Goal: Information Seeking & Learning: Learn about a topic

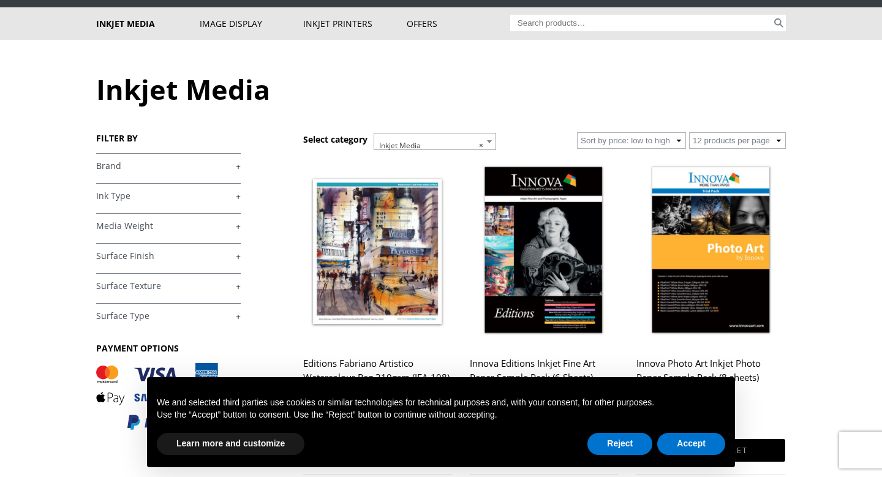
scroll to position [73, 0]
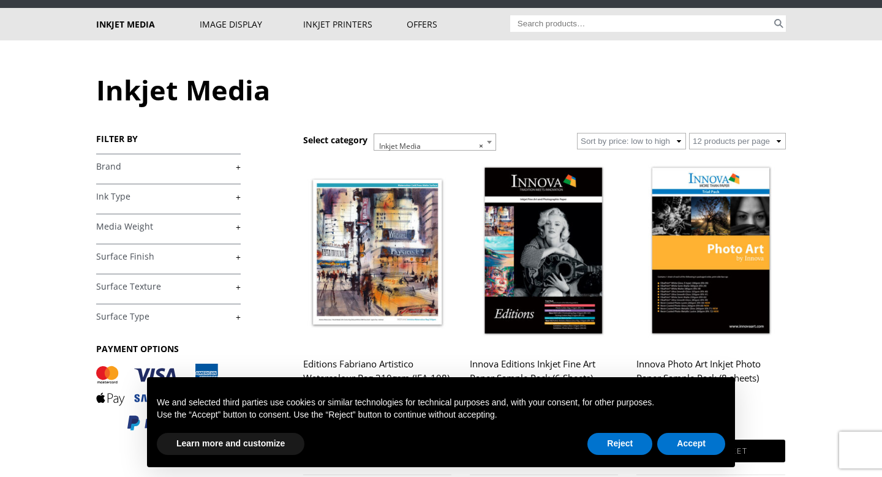
click at [235, 233] on h4 "Media Weight +" at bounding box center [168, 226] width 145 height 24
click at [238, 220] on h4 "Media Weight +" at bounding box center [168, 226] width 145 height 24
click at [238, 225] on link "+" at bounding box center [168, 227] width 145 height 12
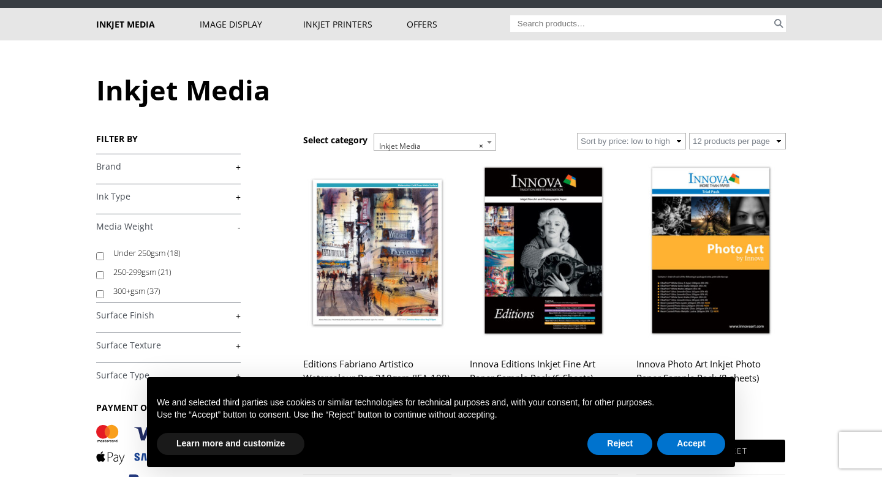
click at [102, 274] on input "250-299gsm (21)" at bounding box center [100, 275] width 8 height 8
checkbox input "true"
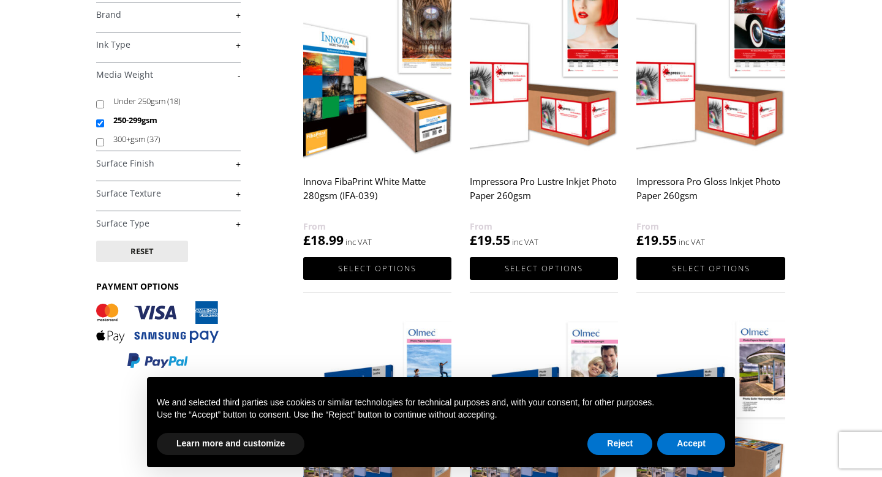
scroll to position [136, 0]
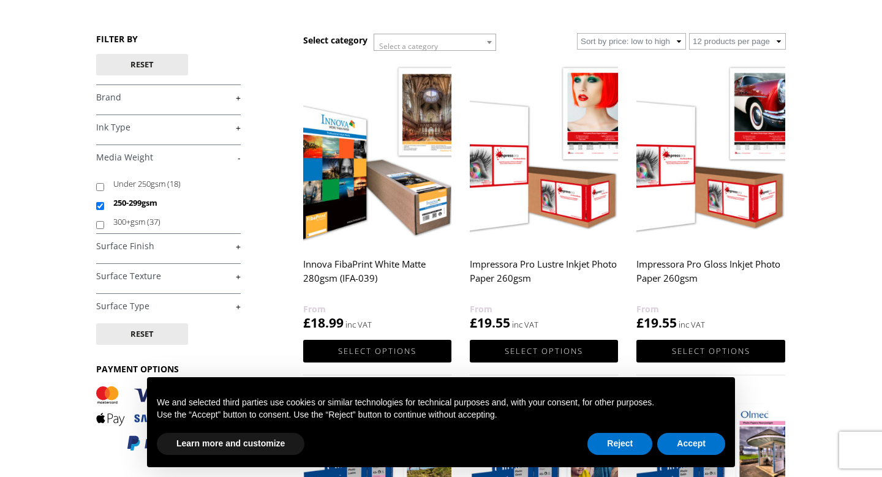
click at [239, 274] on link "+" at bounding box center [168, 277] width 145 height 12
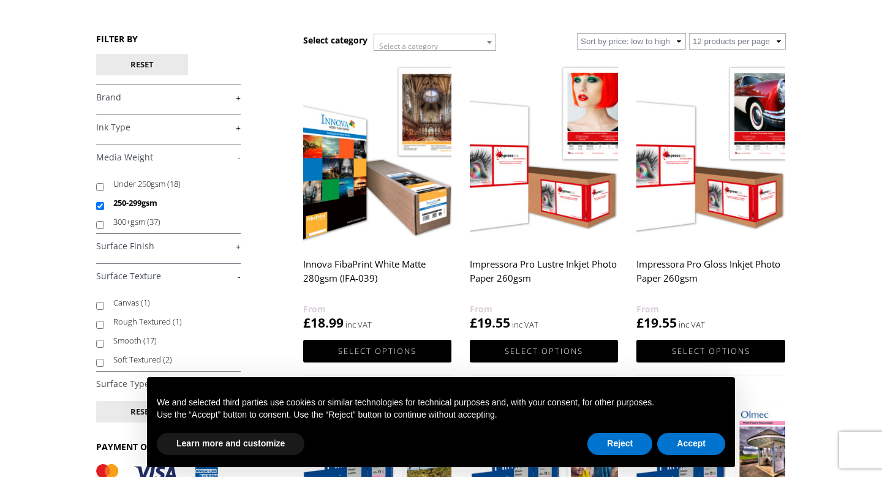
click at [99, 326] on input "Rough Textured (1)" at bounding box center [100, 325] width 8 height 8
checkbox input "true"
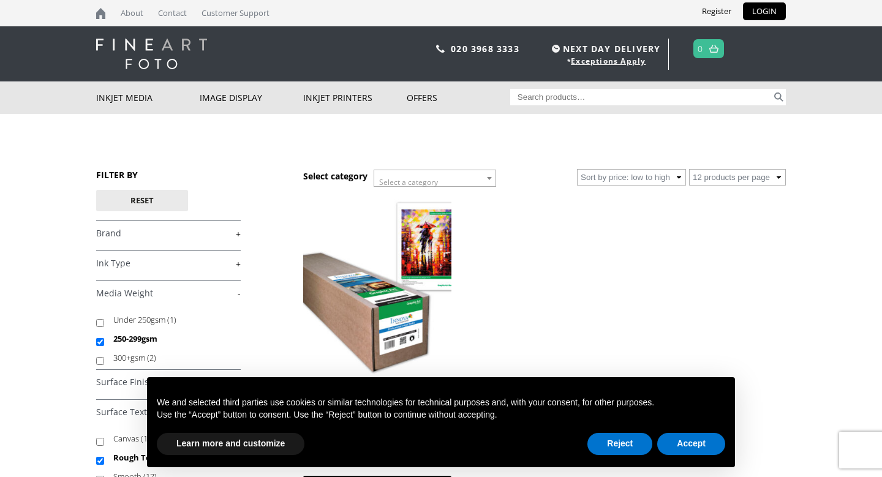
click at [236, 246] on div "Reset £ 75.00 - £ 149.99 (1) £ 150.00 - £ 199.99 (1) £ 200.00 - £ 499.99 (1) + +" at bounding box center [168, 374] width 145 height 369
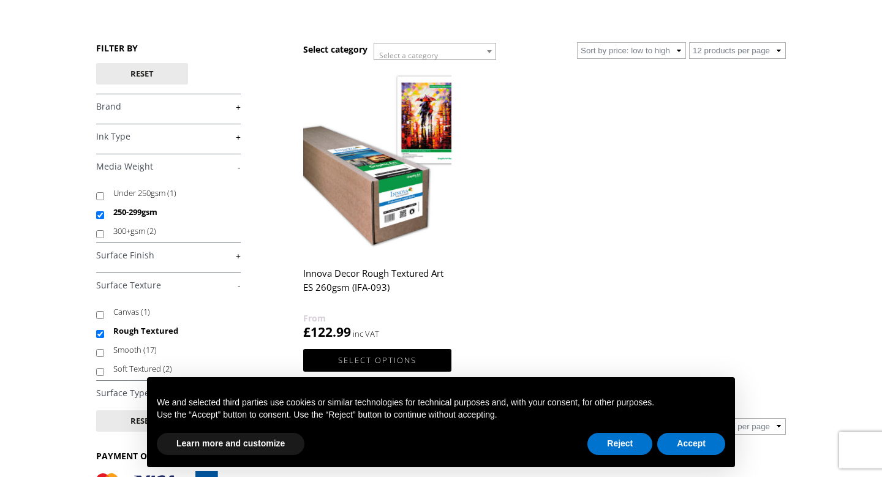
scroll to position [127, 0]
click at [96, 370] on input "Soft Textured (2)" at bounding box center [100, 371] width 8 height 8
checkbox input "true"
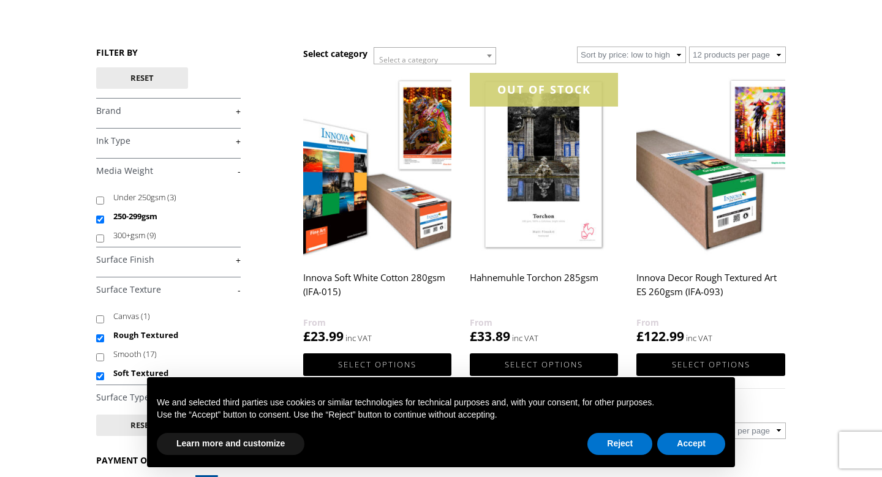
scroll to position [95, 0]
